Goal: Information Seeking & Learning: Learn about a topic

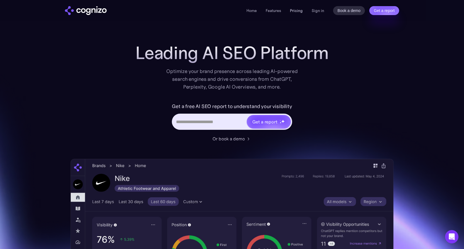
click at [293, 12] on link "Pricing" at bounding box center [296, 10] width 13 height 5
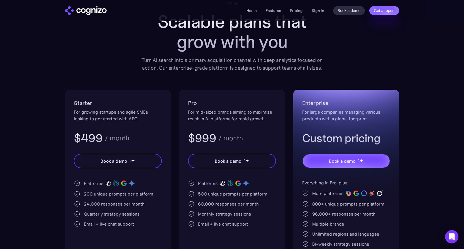
scroll to position [50, 0]
